Goal: Navigation & Orientation: Find specific page/section

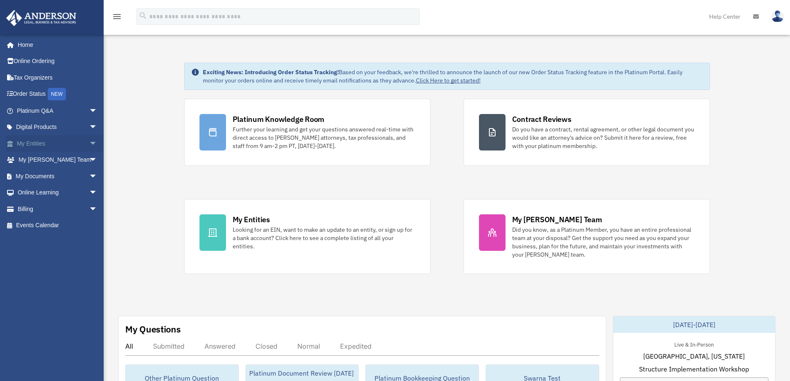
click at [89, 142] on span "arrow_drop_down" at bounding box center [97, 143] width 17 height 17
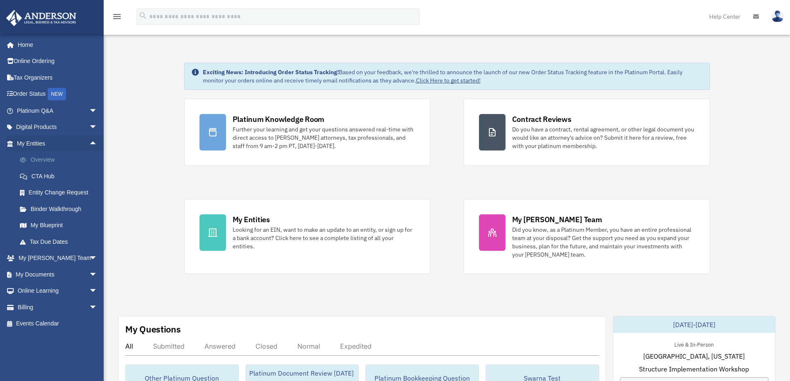
click at [45, 160] on link "Overview" at bounding box center [61, 160] width 98 height 17
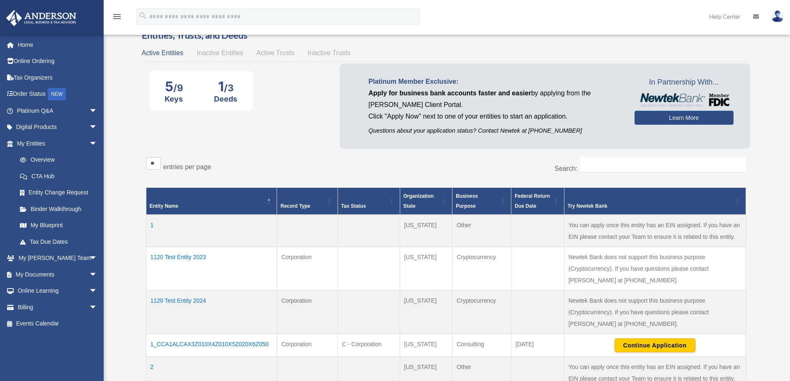
scroll to position [41, 0]
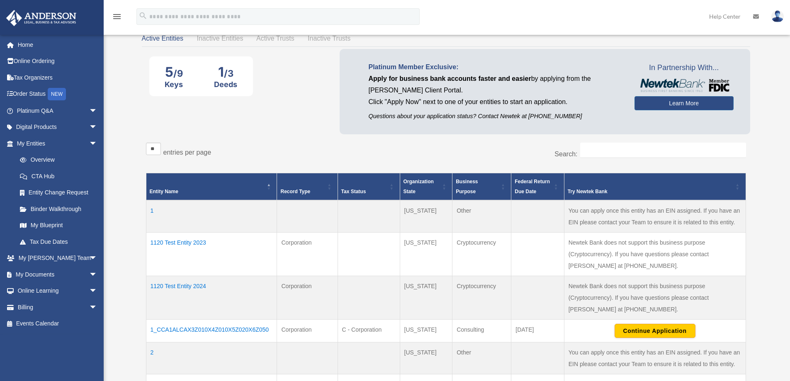
click at [190, 241] on td "1120 Test Entity 2023" at bounding box center [211, 255] width 131 height 44
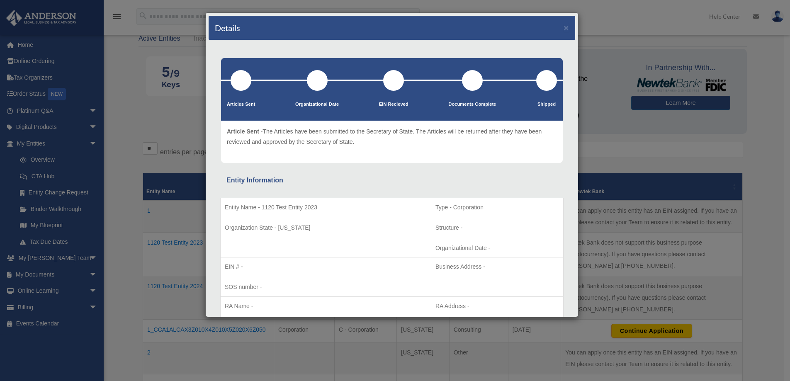
scroll to position [0, 0]
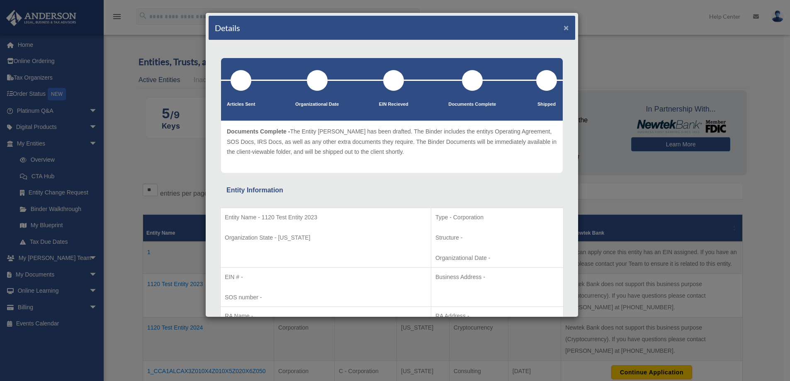
click at [564, 28] on button "×" at bounding box center [566, 27] width 5 height 9
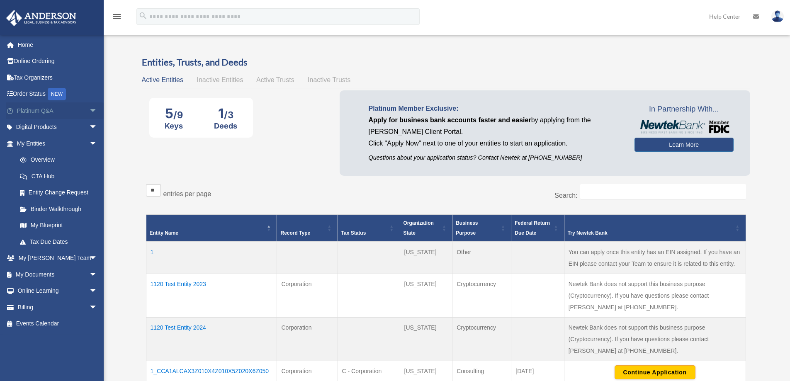
click at [89, 109] on span "arrow_drop_down" at bounding box center [97, 110] width 17 height 17
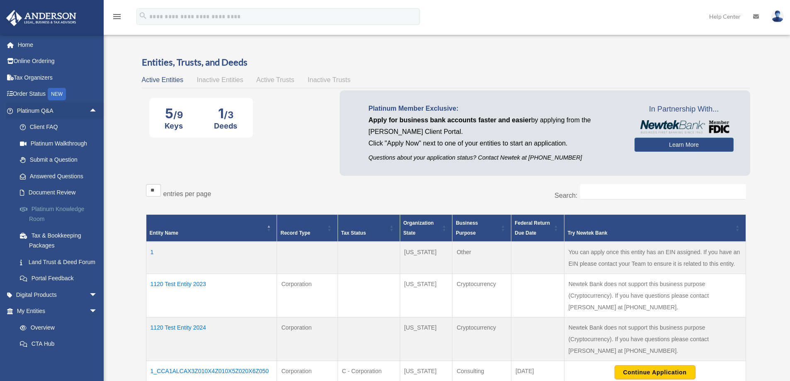
click at [59, 210] on link "Platinum Knowledge Room" at bounding box center [61, 214] width 98 height 27
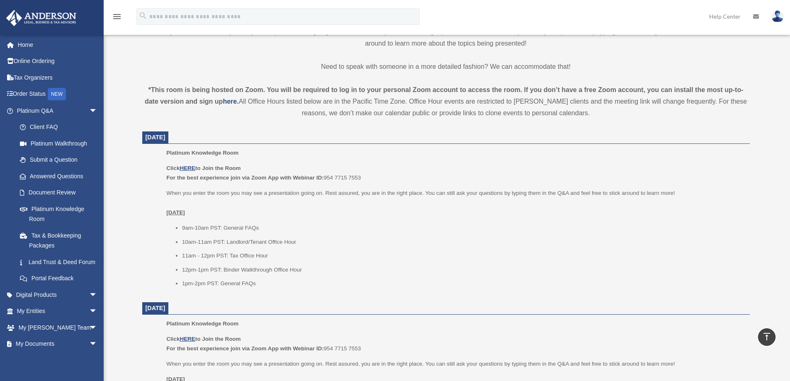
scroll to position [249, 0]
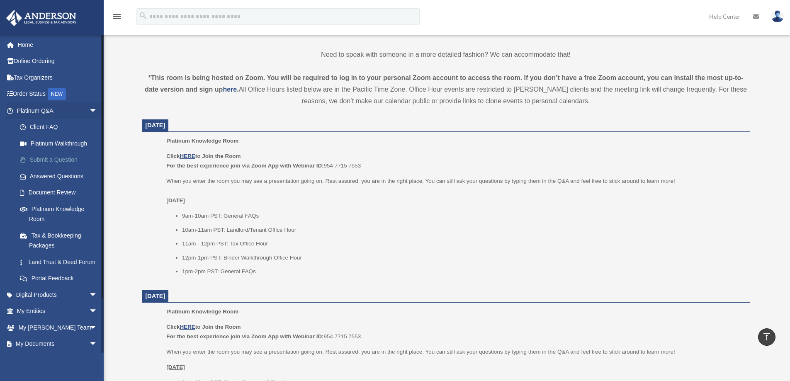
click at [55, 157] on link "Submit a Question" at bounding box center [61, 160] width 98 height 17
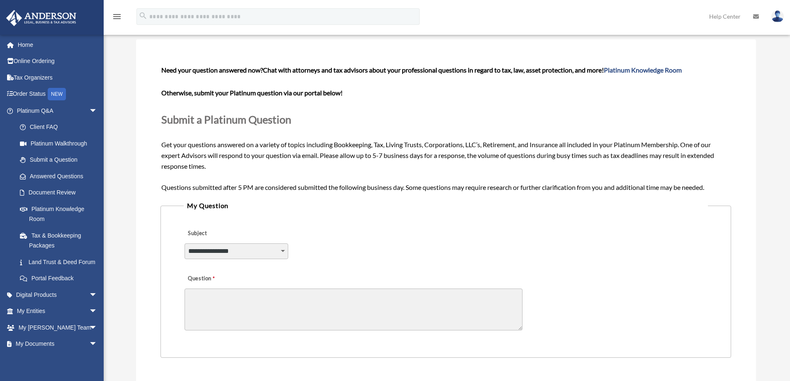
scroll to position [83, 0]
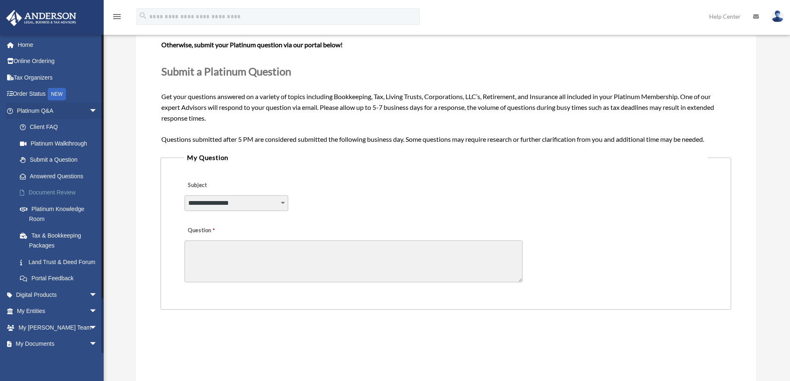
click at [53, 190] on link "Document Review" at bounding box center [61, 193] width 98 height 17
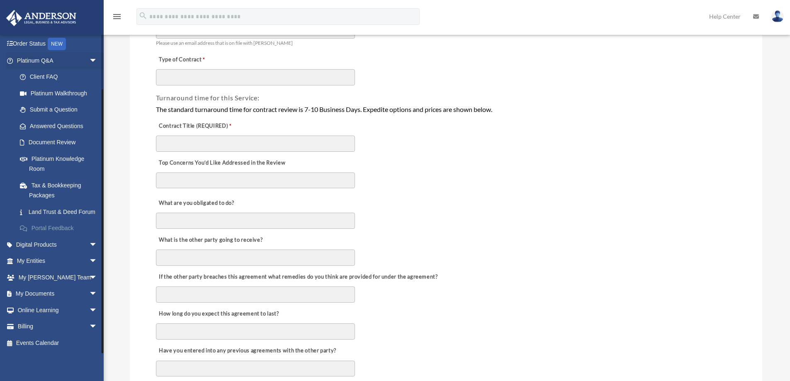
scroll to position [124, 0]
click at [89, 291] on span "arrow_drop_down" at bounding box center [97, 294] width 17 height 17
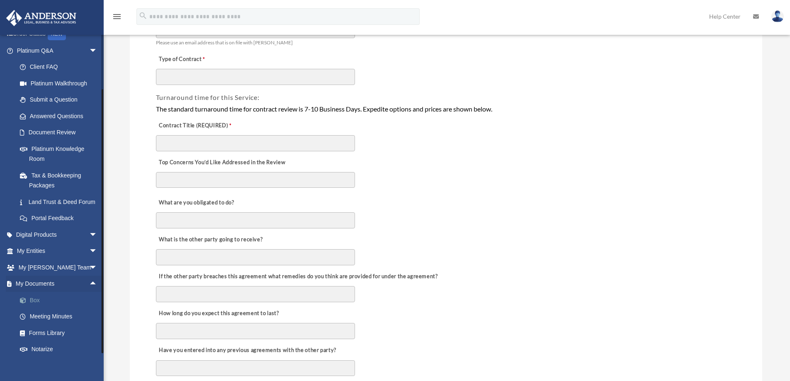
click at [39, 309] on link "Box" at bounding box center [61, 300] width 98 height 17
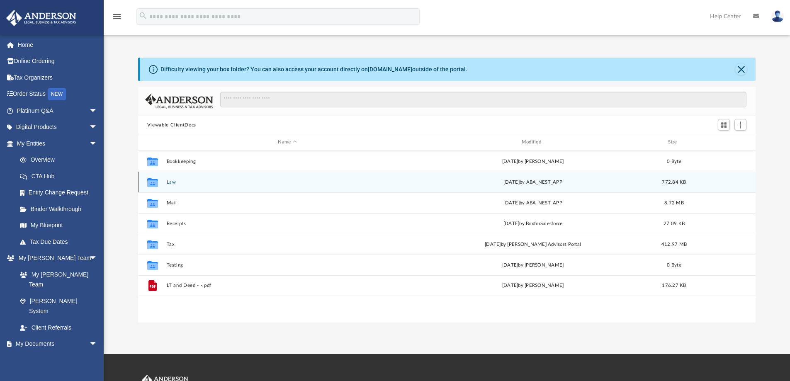
scroll to position [183, 612]
click at [170, 182] on button "Law" at bounding box center [287, 182] width 242 height 5
